Goal: Task Accomplishment & Management: Manage account settings

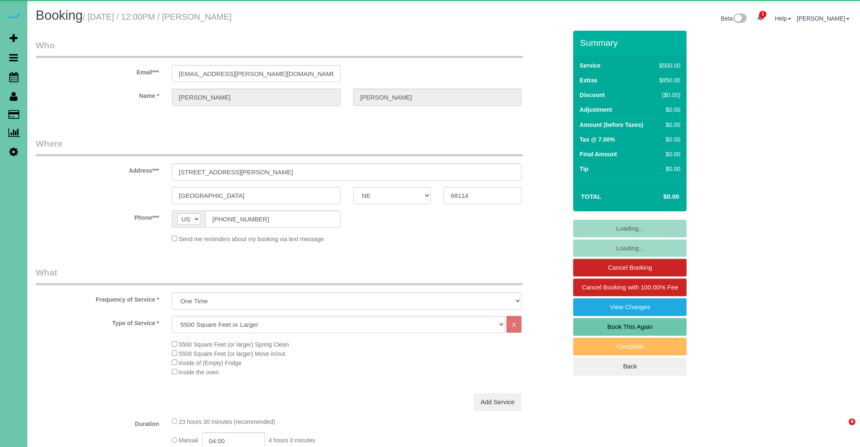
select select "NE"
select select "object:721"
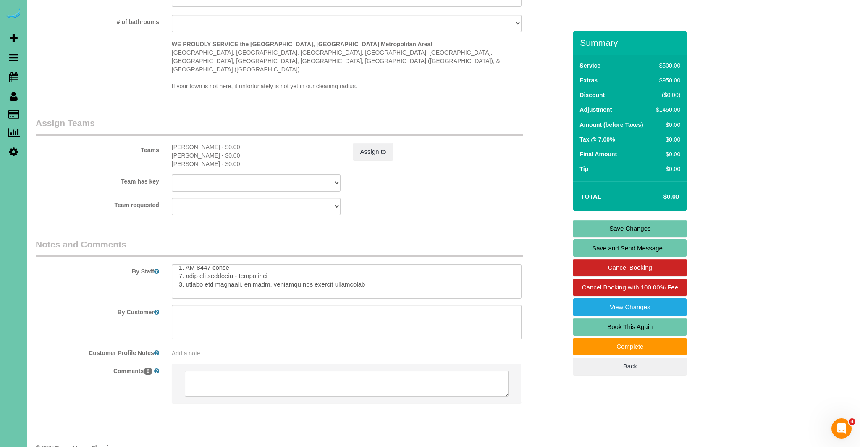
scroll to position [30, 0]
click at [360, 270] on textarea at bounding box center [347, 281] width 350 height 34
click at [197, 264] on textarea at bounding box center [347, 281] width 350 height 34
type textarea "LORE 0 ip 2: ** Dolors amet- Consec adi eli seddoeiu tem incid utlabor etdo mag…"
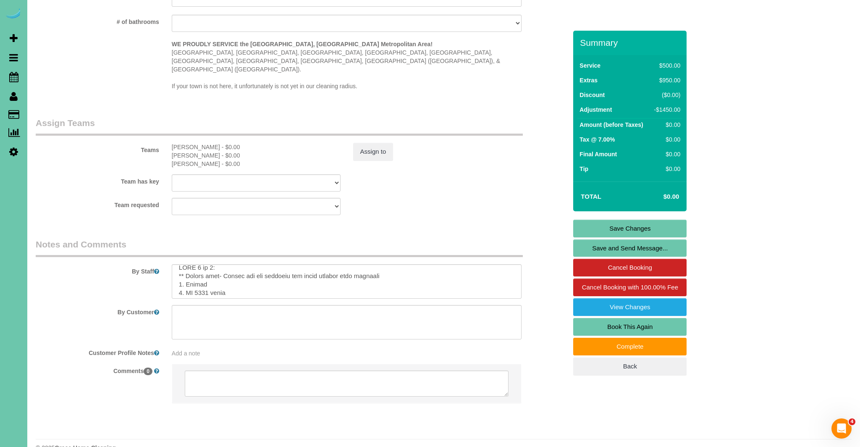
click at [606, 226] on link "Save Changes" at bounding box center [629, 228] width 113 height 18
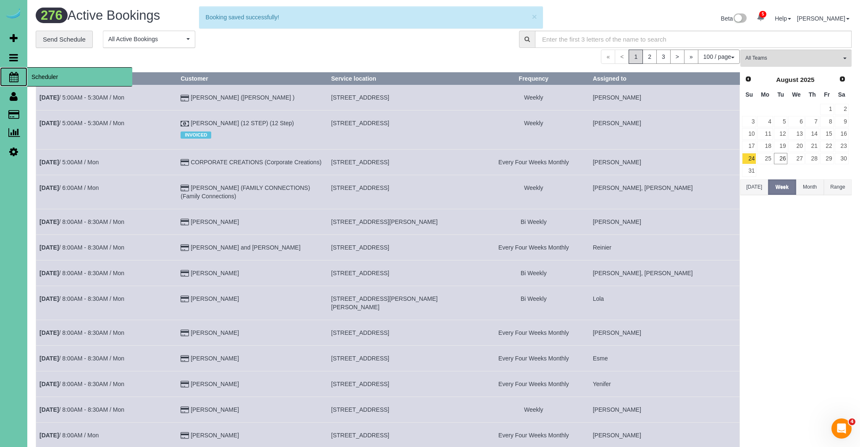
click at [21, 77] on link "Scheduler" at bounding box center [13, 76] width 27 height 19
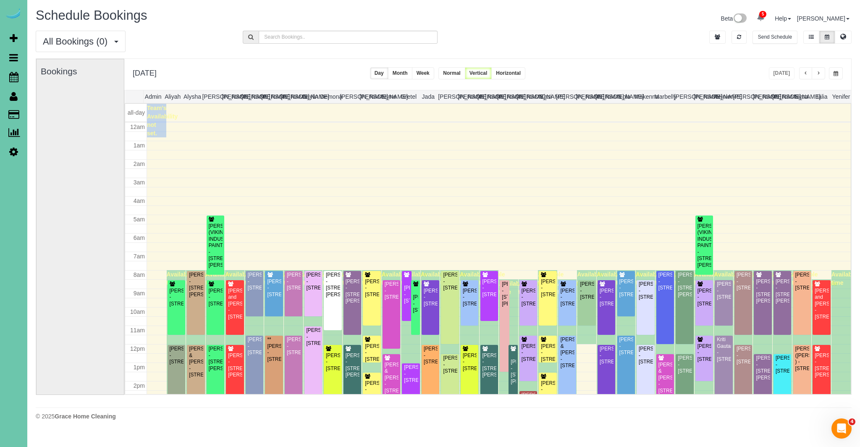
scroll to position [111, 0]
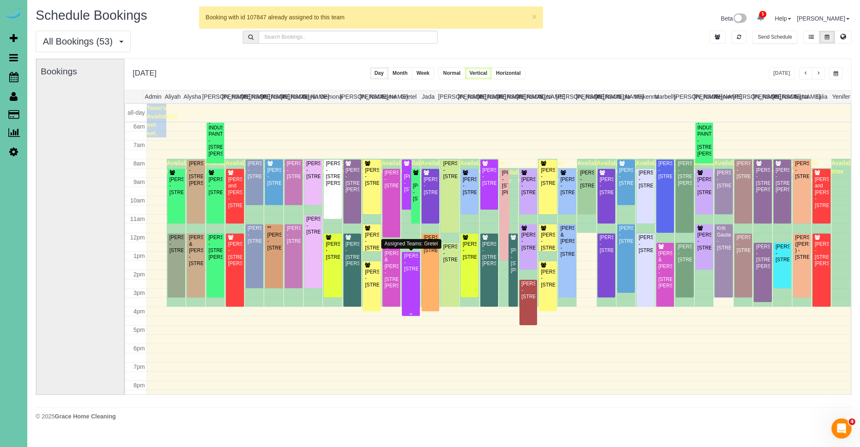
click at [408, 272] on div "[PERSON_NAME] - [STREET_ADDRESS]" at bounding box center [410, 262] width 14 height 19
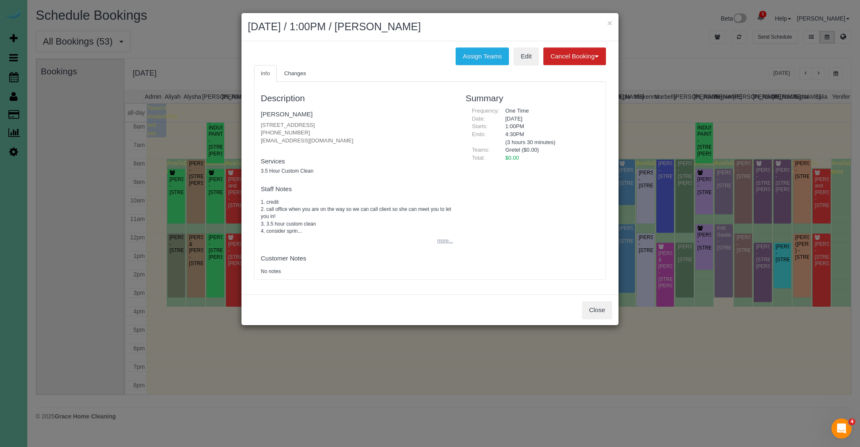
click at [441, 244] on button "more..." at bounding box center [442, 241] width 21 height 12
